Goal: Transaction & Acquisition: Purchase product/service

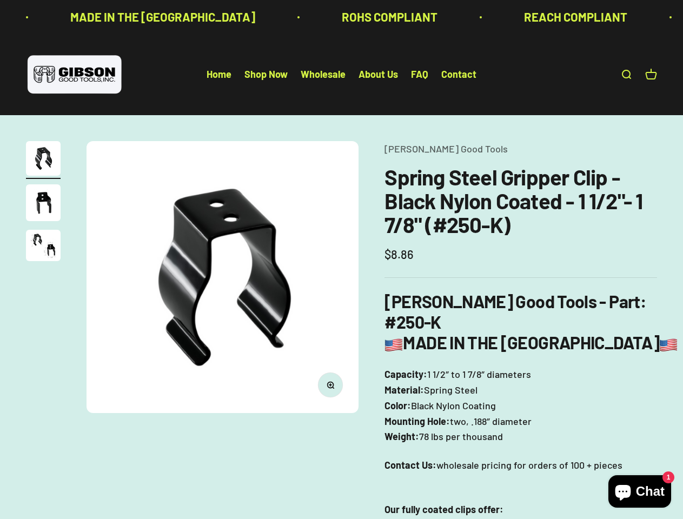
click at [341, 260] on img at bounding box center [223, 277] width 272 height 272
click at [222, 277] on img at bounding box center [223, 277] width 272 height 272
click at [331, 385] on icon "button" at bounding box center [330, 385] width 3 height 3
click at [43, 160] on img "Go to item 1" at bounding box center [43, 158] width 35 height 35
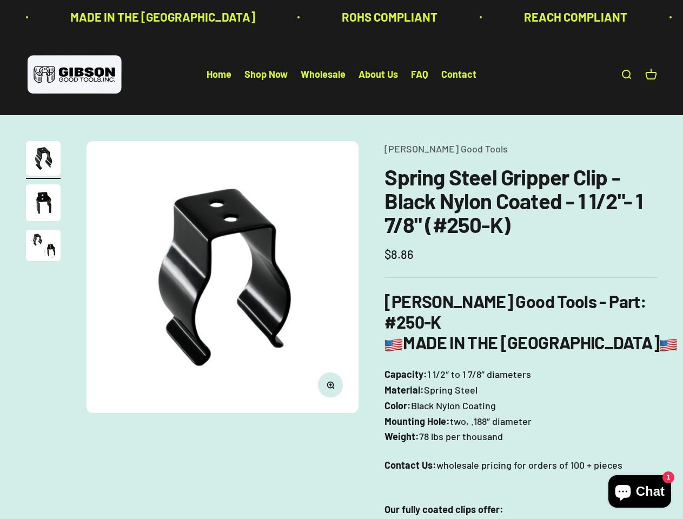
click at [43, 204] on img "Go to item 2" at bounding box center [43, 202] width 35 height 37
click at [43, 247] on img "Go to item 3" at bounding box center [43, 245] width 35 height 31
